Goal: Task Accomplishment & Management: Use online tool/utility

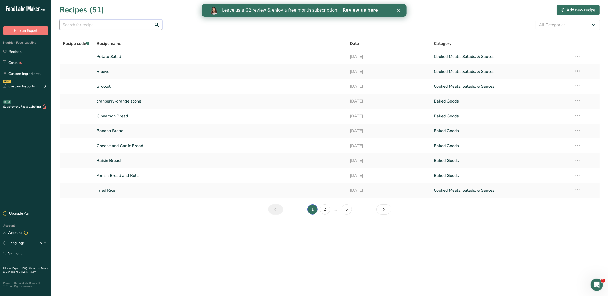
click at [105, 23] on input "text" at bounding box center [110, 25] width 103 height 10
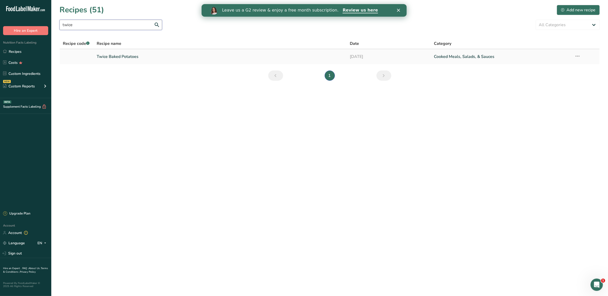
type input "twice"
click at [108, 53] on link "Twice Baked Potatoes" at bounding box center [220, 56] width 247 height 11
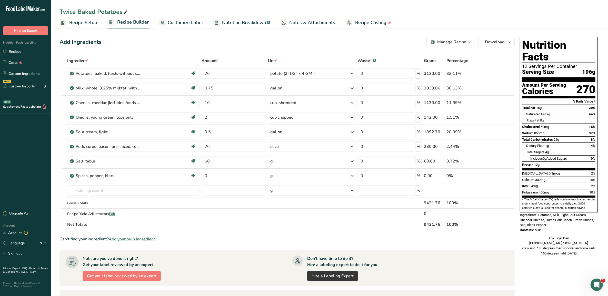
click at [190, 23] on span "Customize Label" at bounding box center [185, 22] width 35 height 7
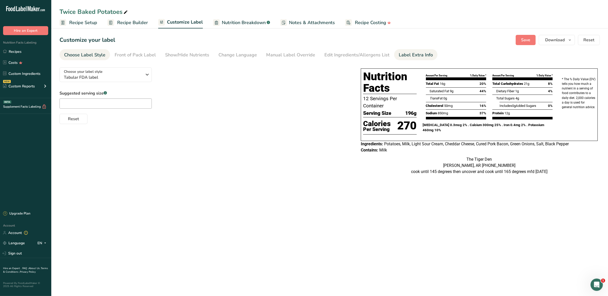
click at [399, 53] on div "Label Extra Info" at bounding box center [416, 55] width 34 height 7
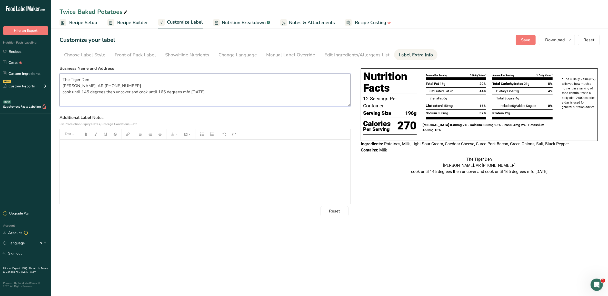
click at [227, 93] on textarea "The Tiger Den [PERSON_NAME], AR [PHONE_NUMBER] cook until 145 degrees then unco…" at bounding box center [204, 90] width 291 height 33
type textarea "The Tiger [PERSON_NAME], AR [PHONE_NUMBER] cook until 145 degrees then uncover …"
click at [524, 41] on span "Save" at bounding box center [525, 40] width 9 height 6
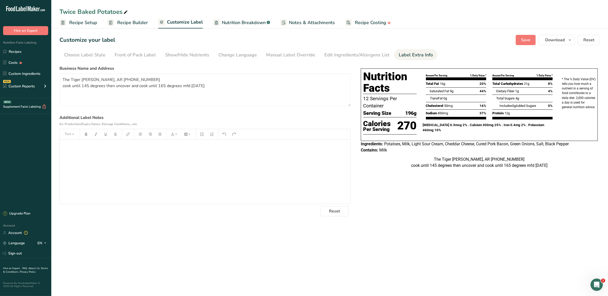
click at [537, 33] on section "Customize your label Save Download Choose what to show on your downloaded label…" at bounding box center [329, 126] width 557 height 198
click at [552, 40] on span "Download" at bounding box center [554, 40] width 19 height 6
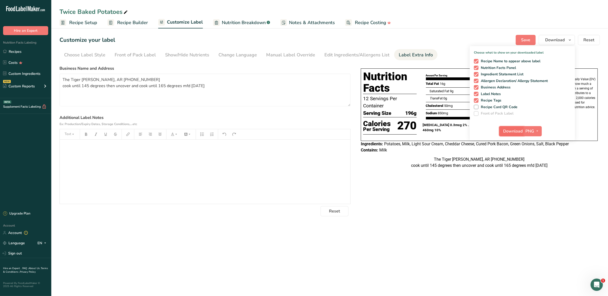
click at [516, 132] on span "Download" at bounding box center [512, 131] width 19 height 6
